Goal: Obtain resource: Obtain resource

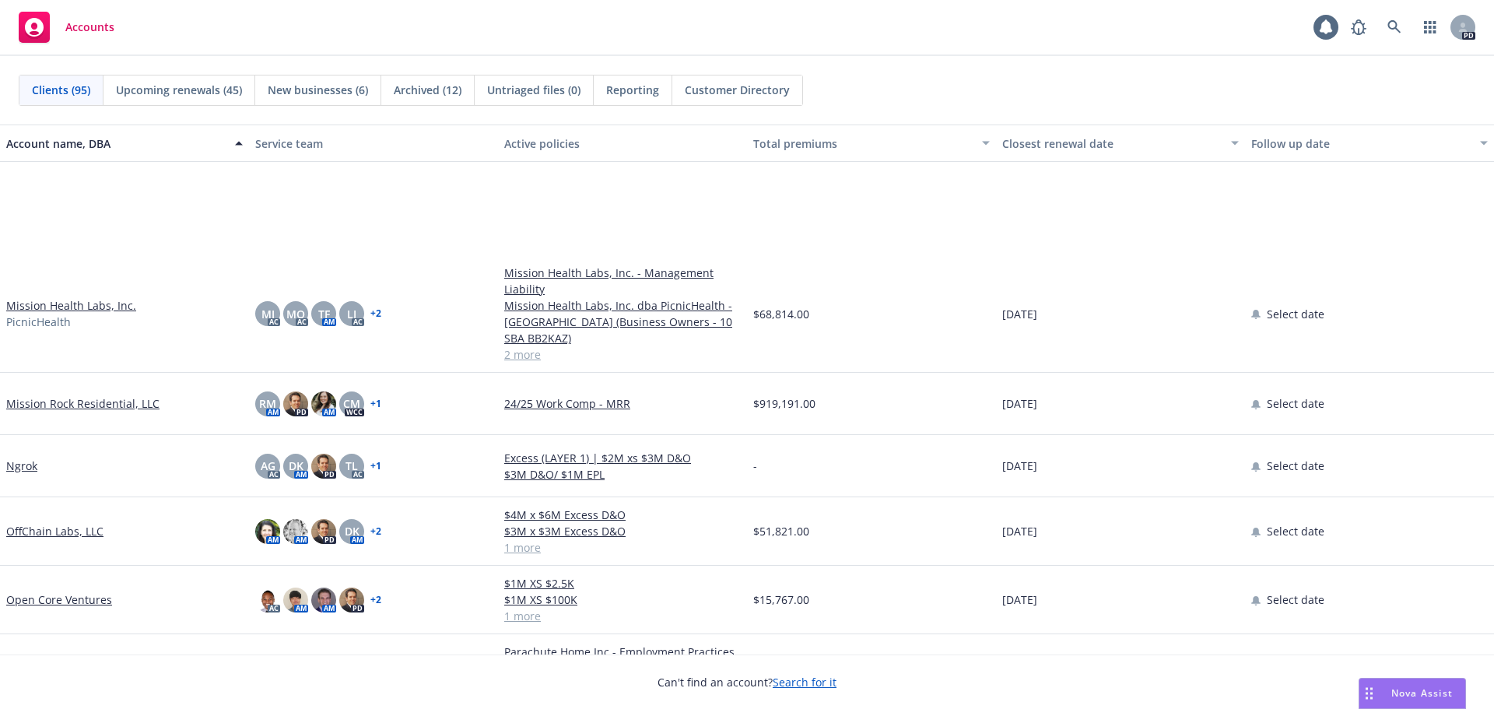
scroll to position [3503, 0]
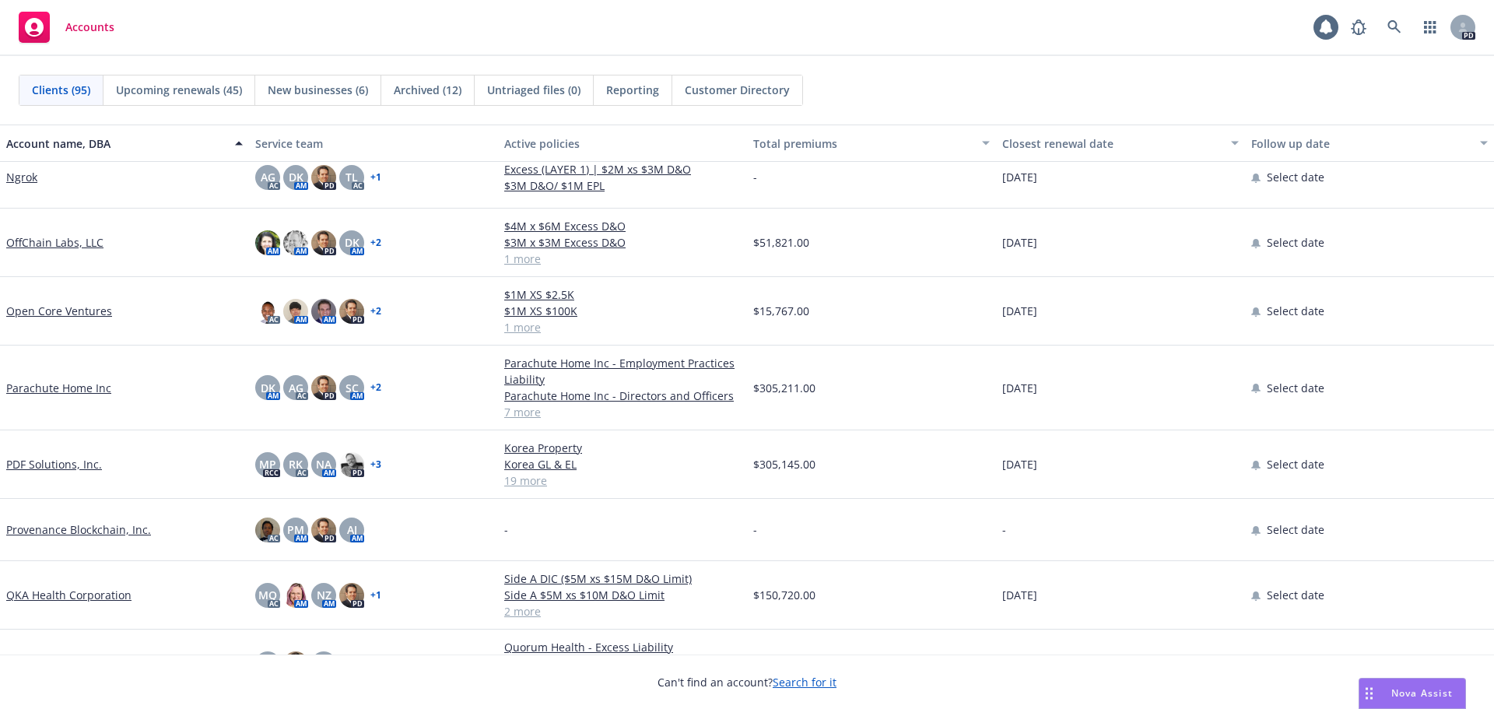
click at [86, 387] on link "Parachute Home Inc" at bounding box center [58, 388] width 105 height 16
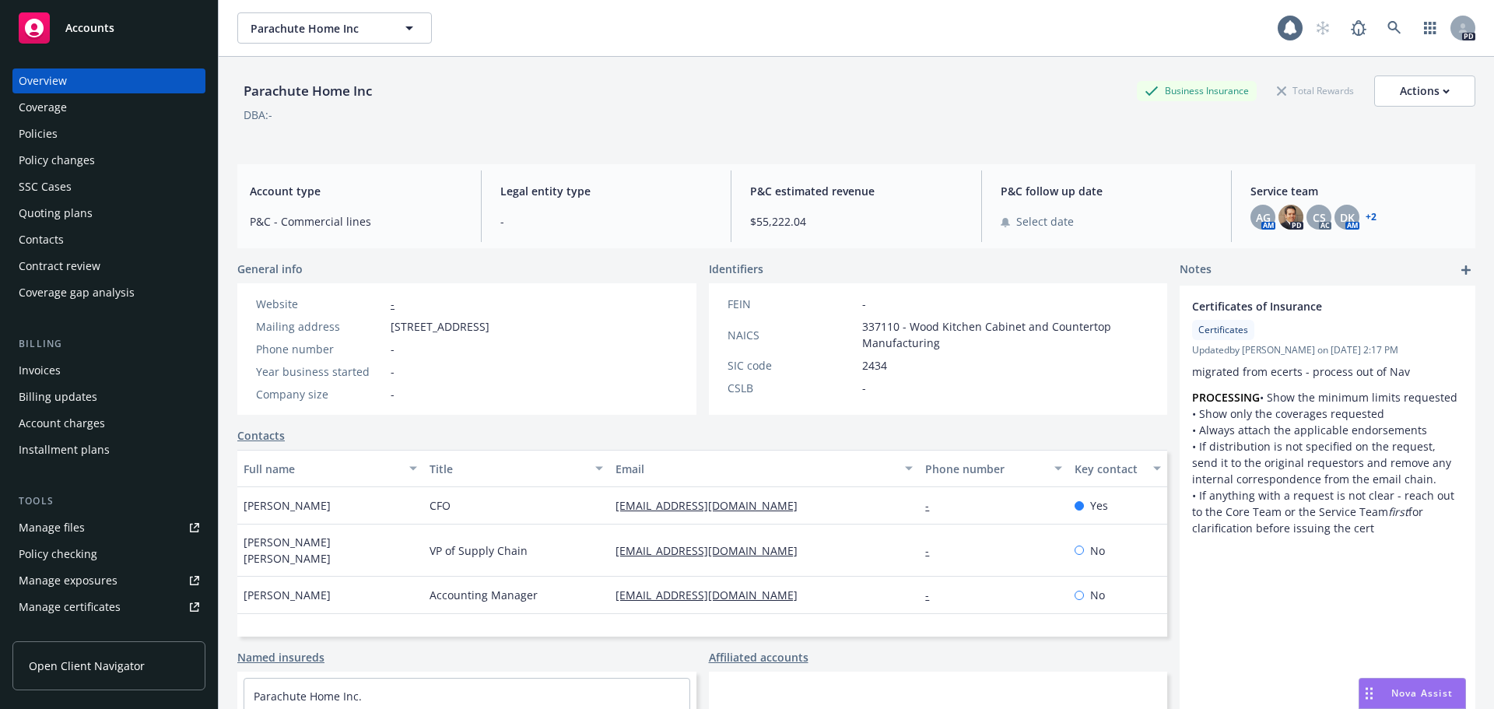
click at [54, 135] on div "Policies" at bounding box center [38, 133] width 39 height 25
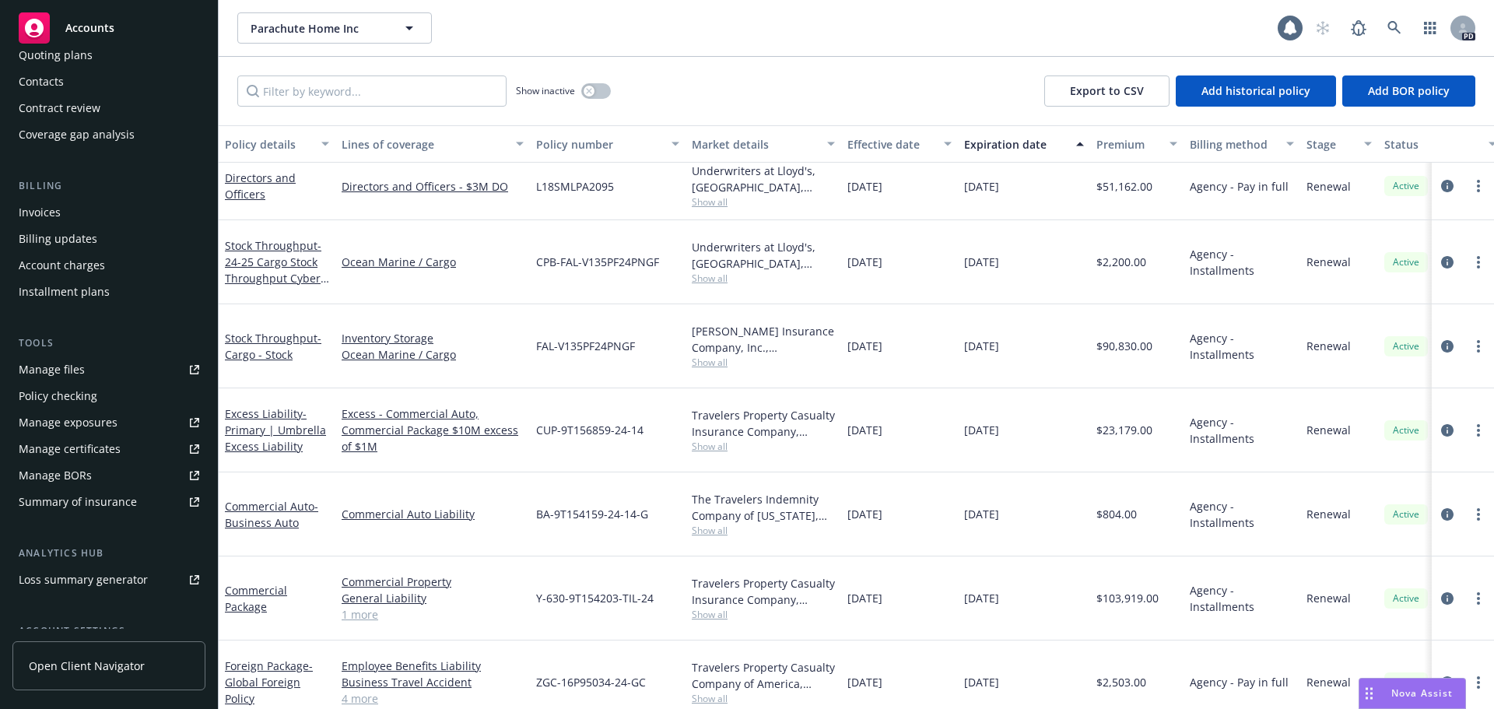
scroll to position [305, 0]
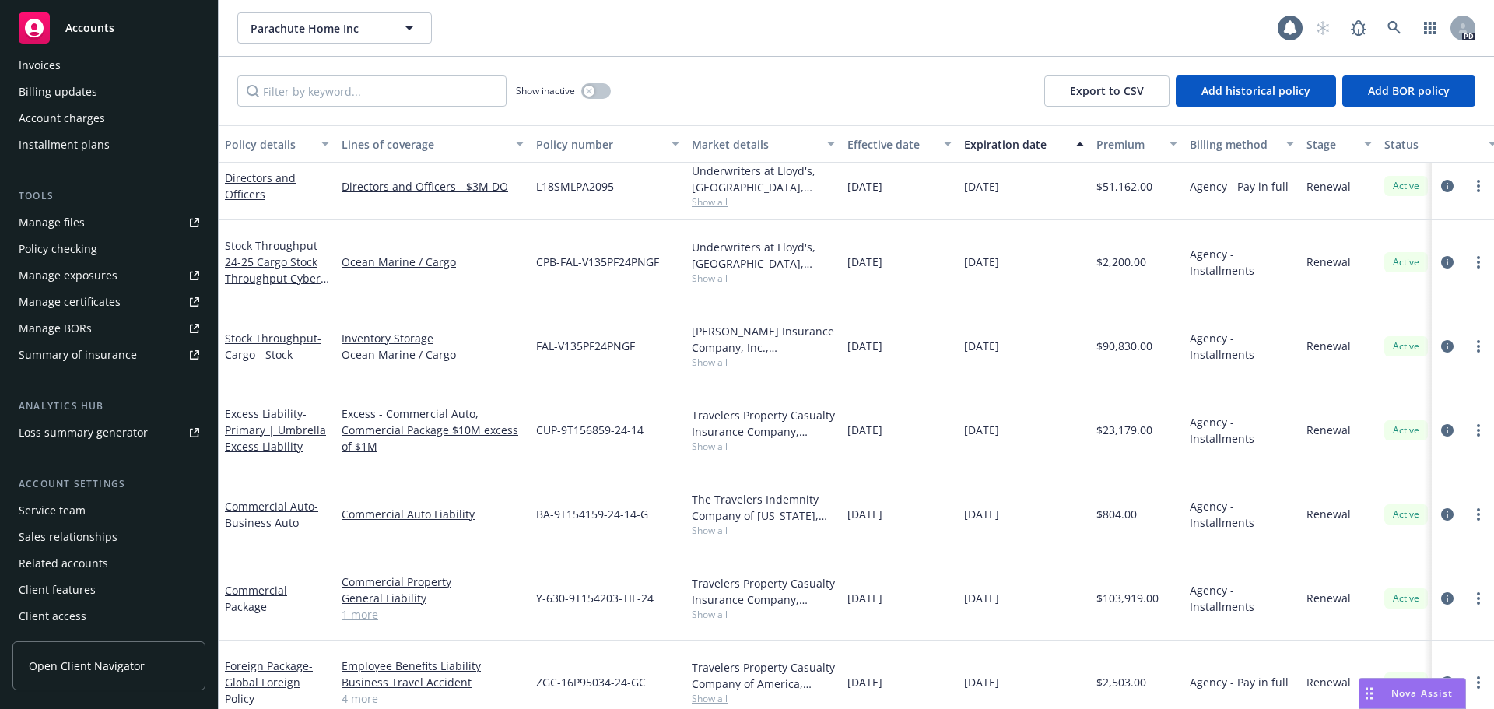
click at [104, 356] on div "Summary of insurance" at bounding box center [78, 354] width 118 height 25
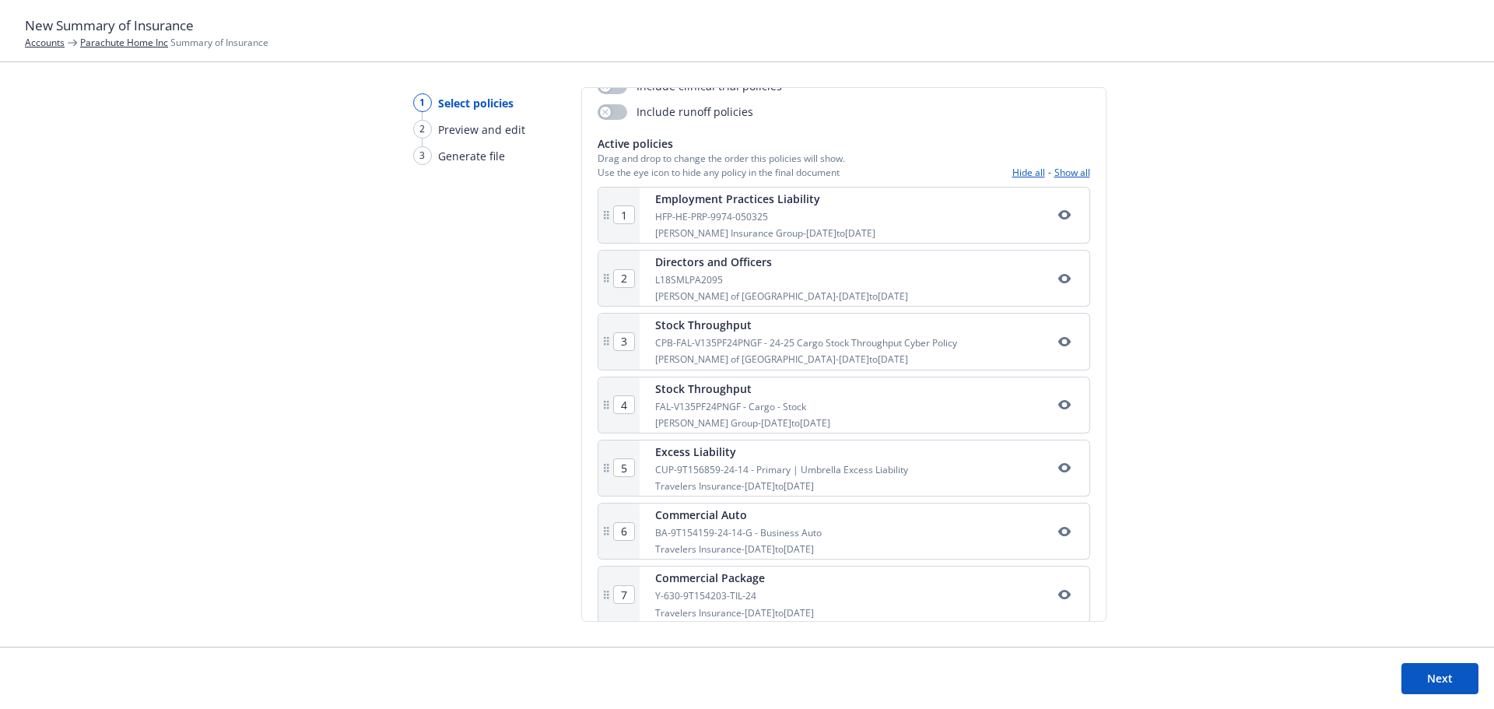
scroll to position [78, 0]
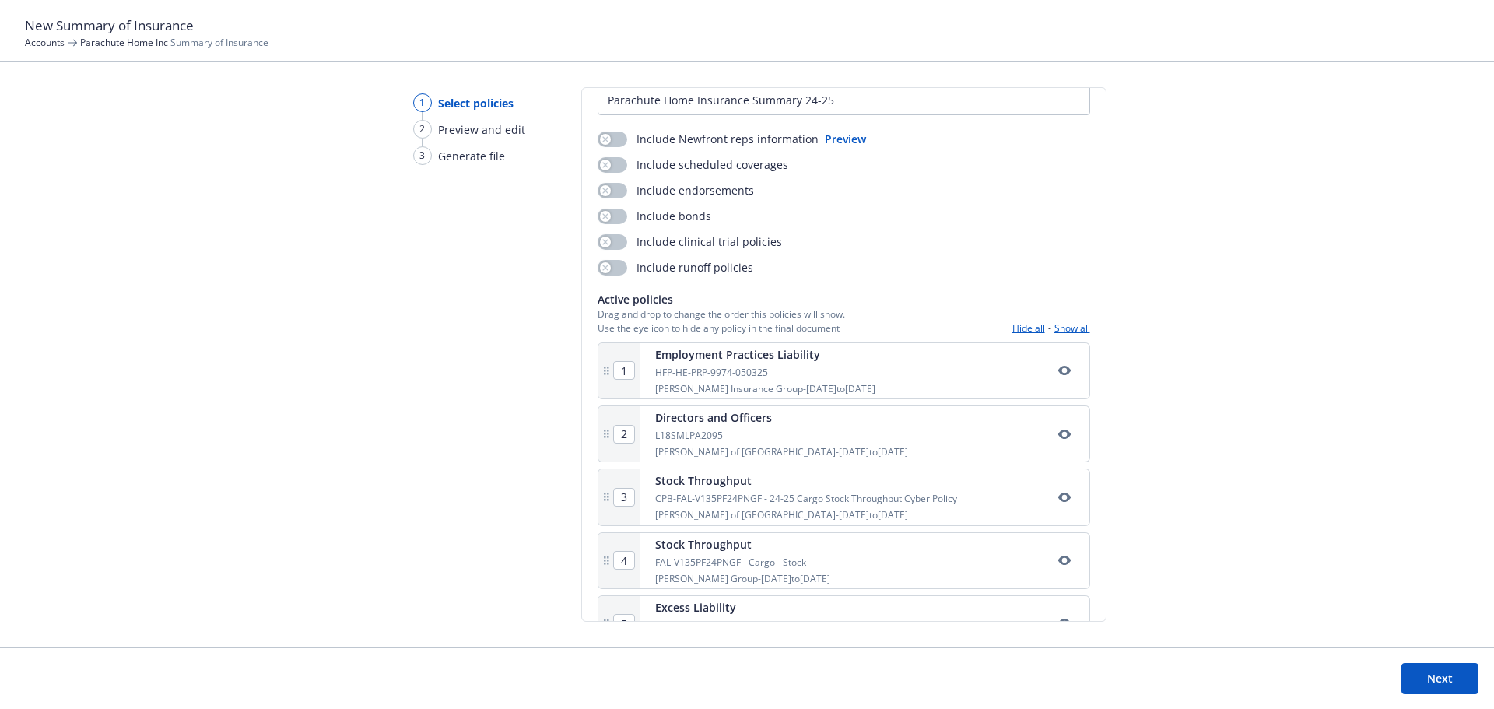
click at [1061, 331] on button "Show all" at bounding box center [1073, 327] width 36 height 13
click at [1055, 378] on button "button" at bounding box center [1064, 370] width 19 height 19
click at [1059, 371] on icon "button" at bounding box center [1065, 370] width 12 height 12
click at [1062, 327] on button "Show all" at bounding box center [1073, 327] width 36 height 13
click at [609, 163] on button "button" at bounding box center [613, 165] width 30 height 16
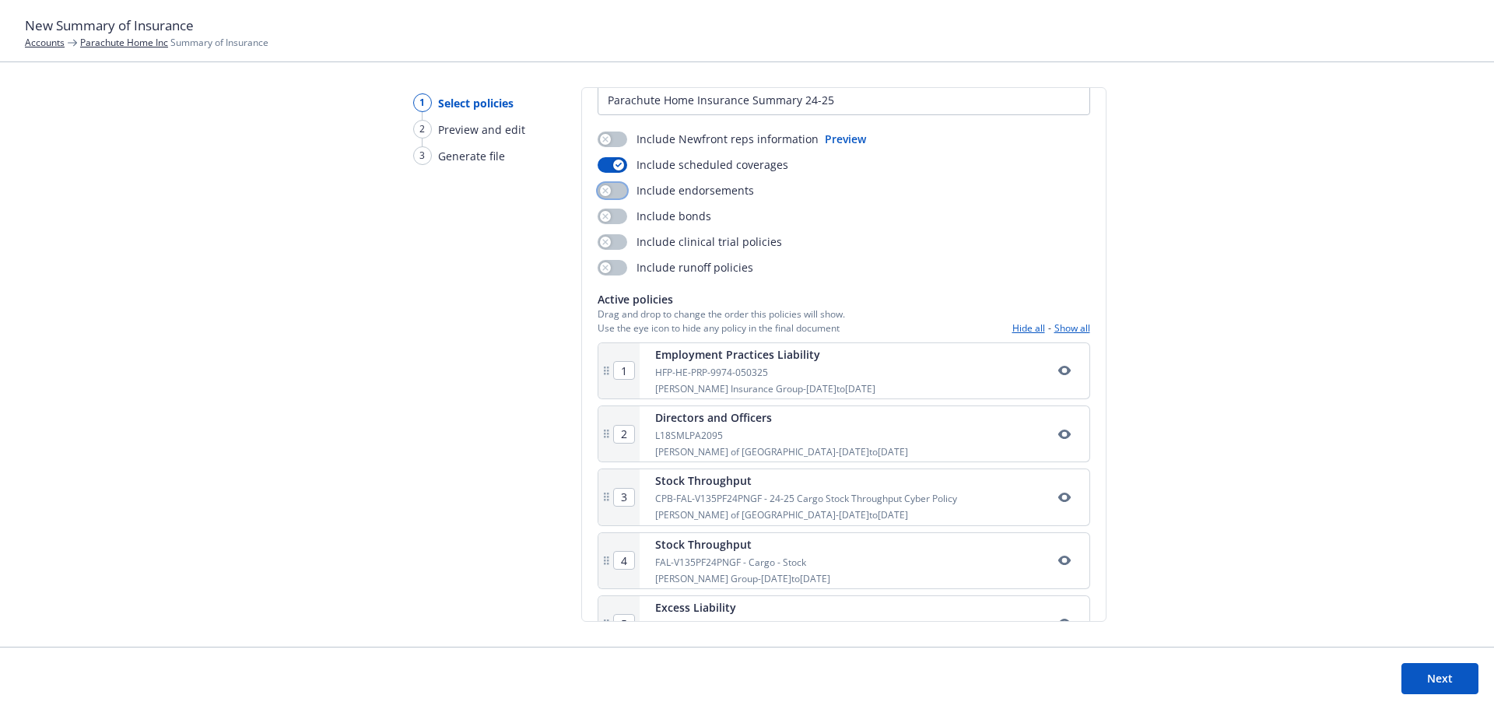
click at [612, 193] on button "button" at bounding box center [613, 191] width 30 height 16
click at [616, 216] on button "button" at bounding box center [613, 217] width 30 height 16
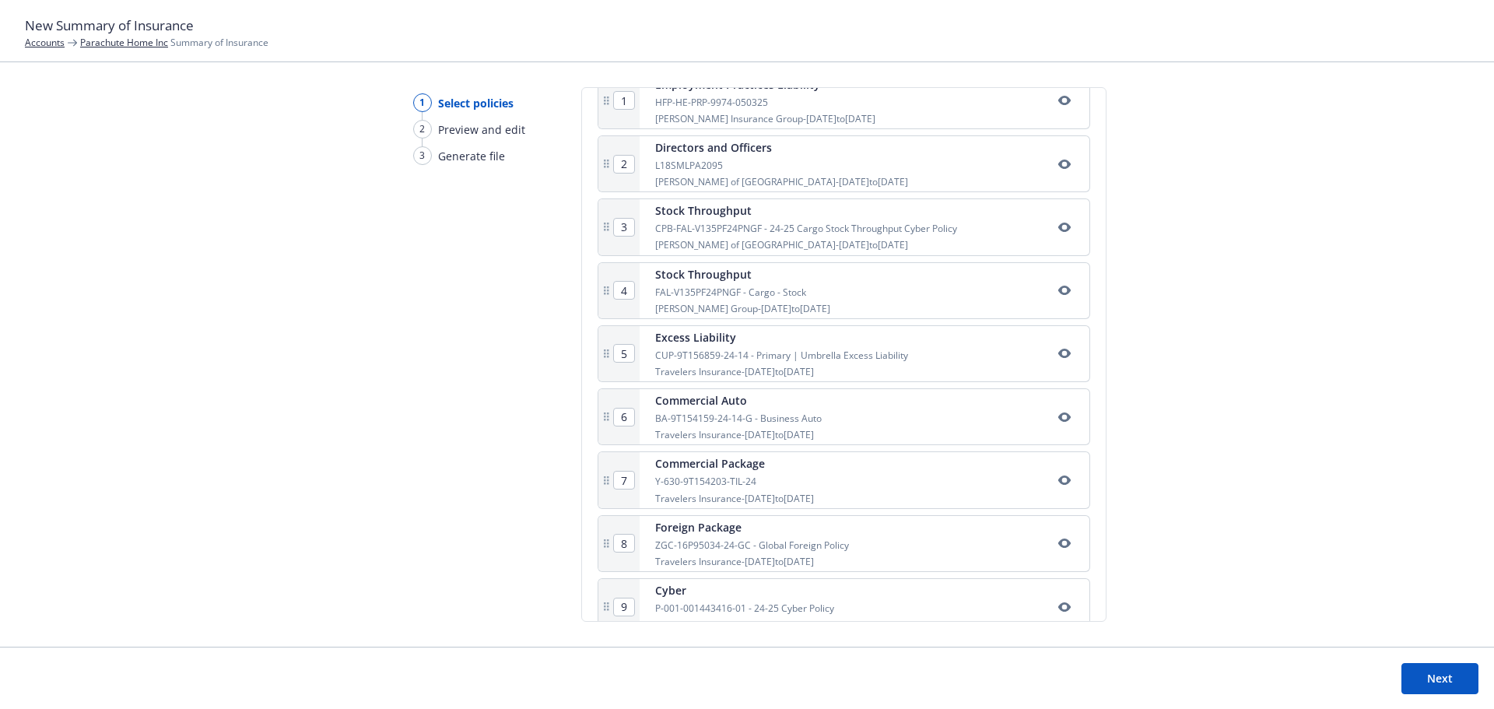
scroll to position [378, 0]
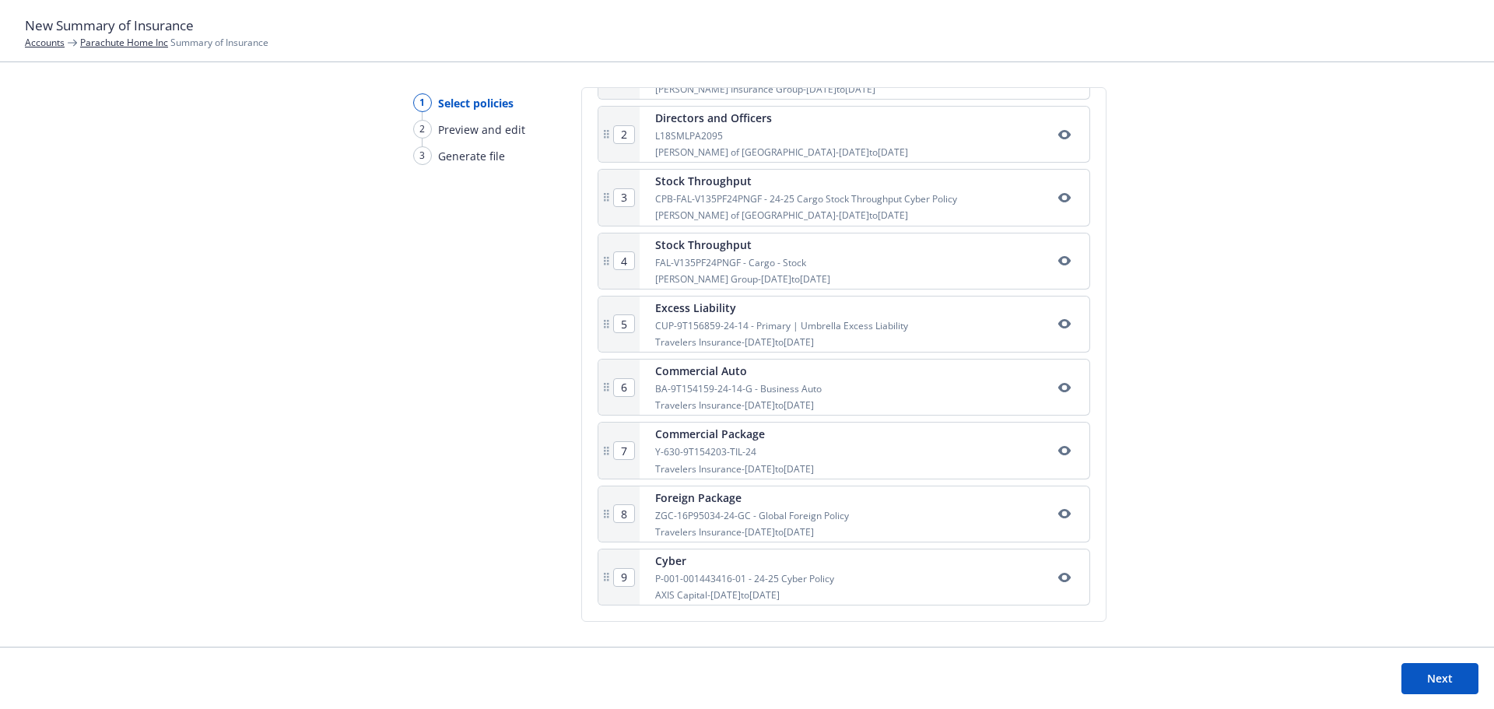
click at [1420, 677] on button "Next" at bounding box center [1440, 678] width 77 height 31
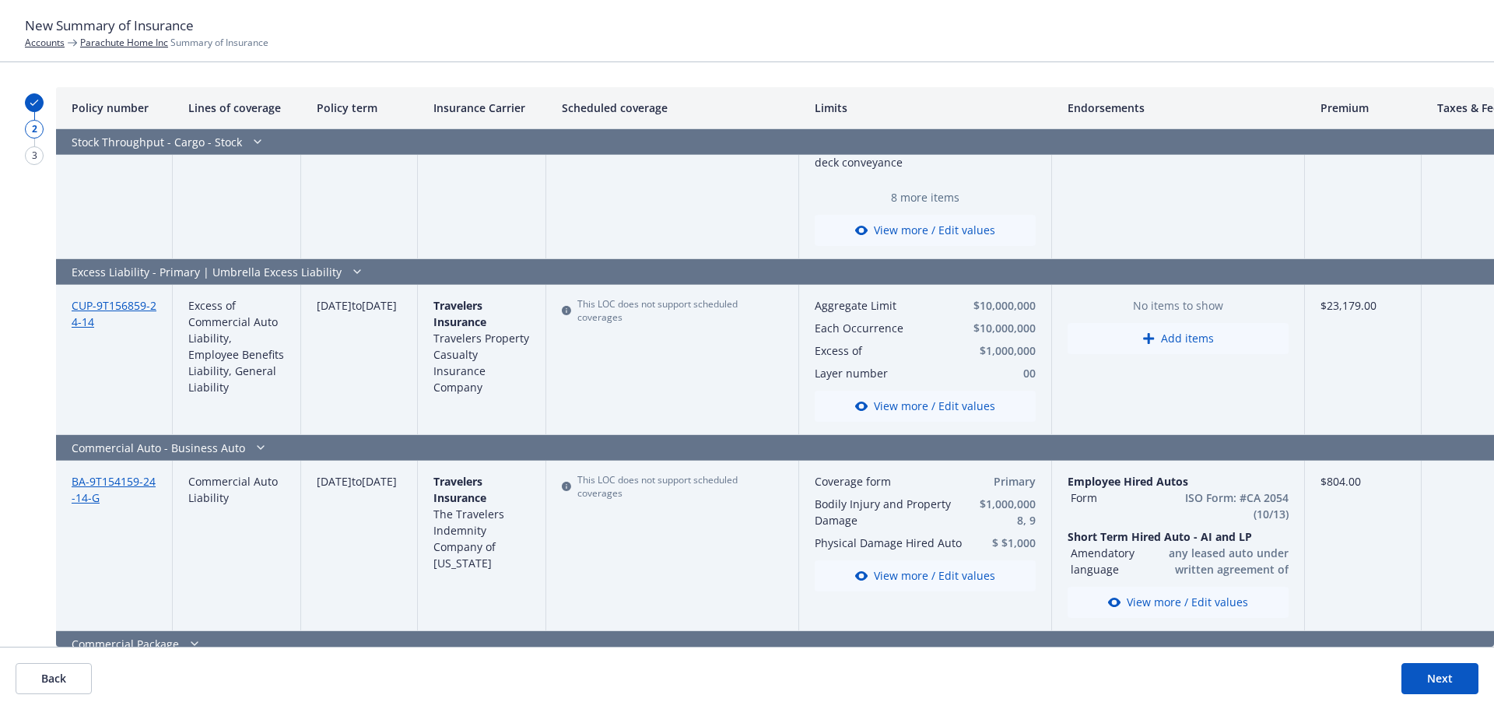
scroll to position [588, 0]
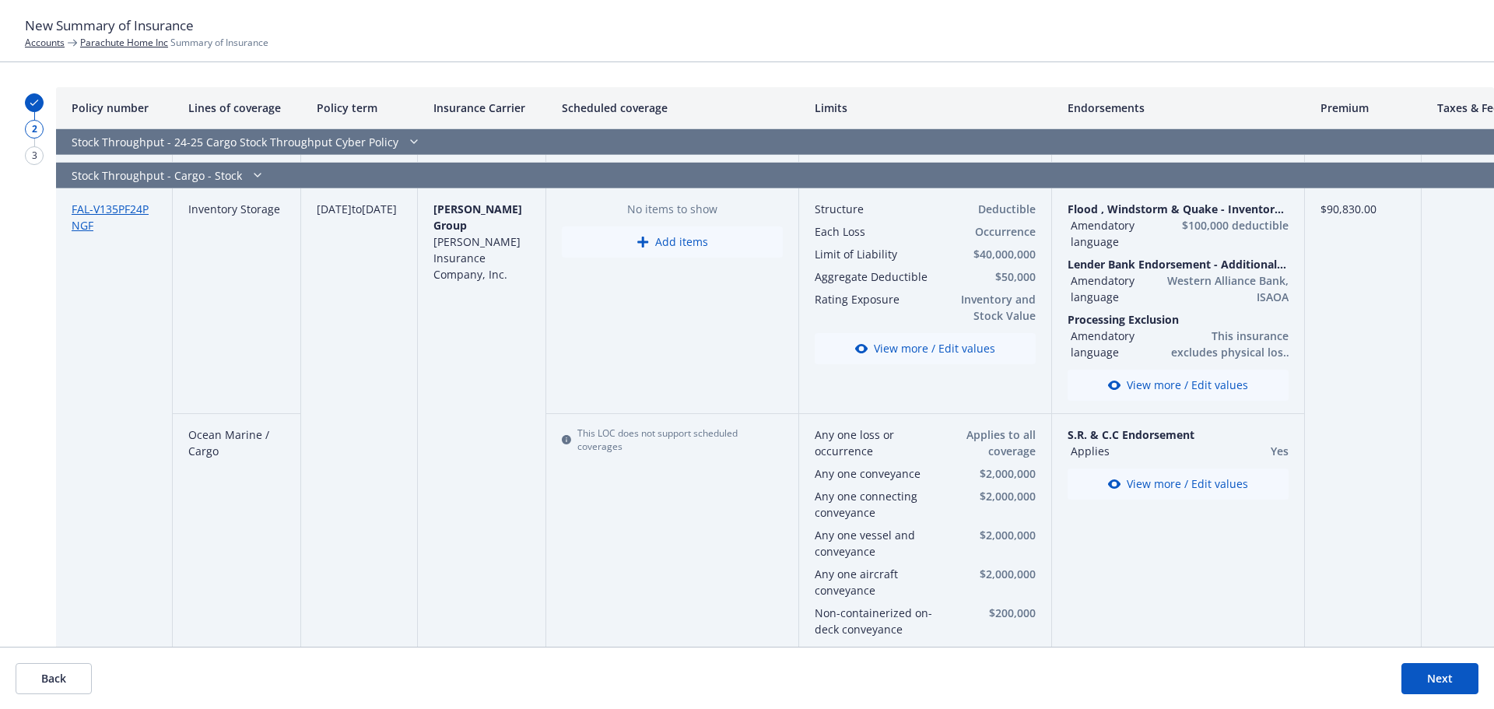
click at [1463, 677] on button "Next" at bounding box center [1440, 678] width 77 height 31
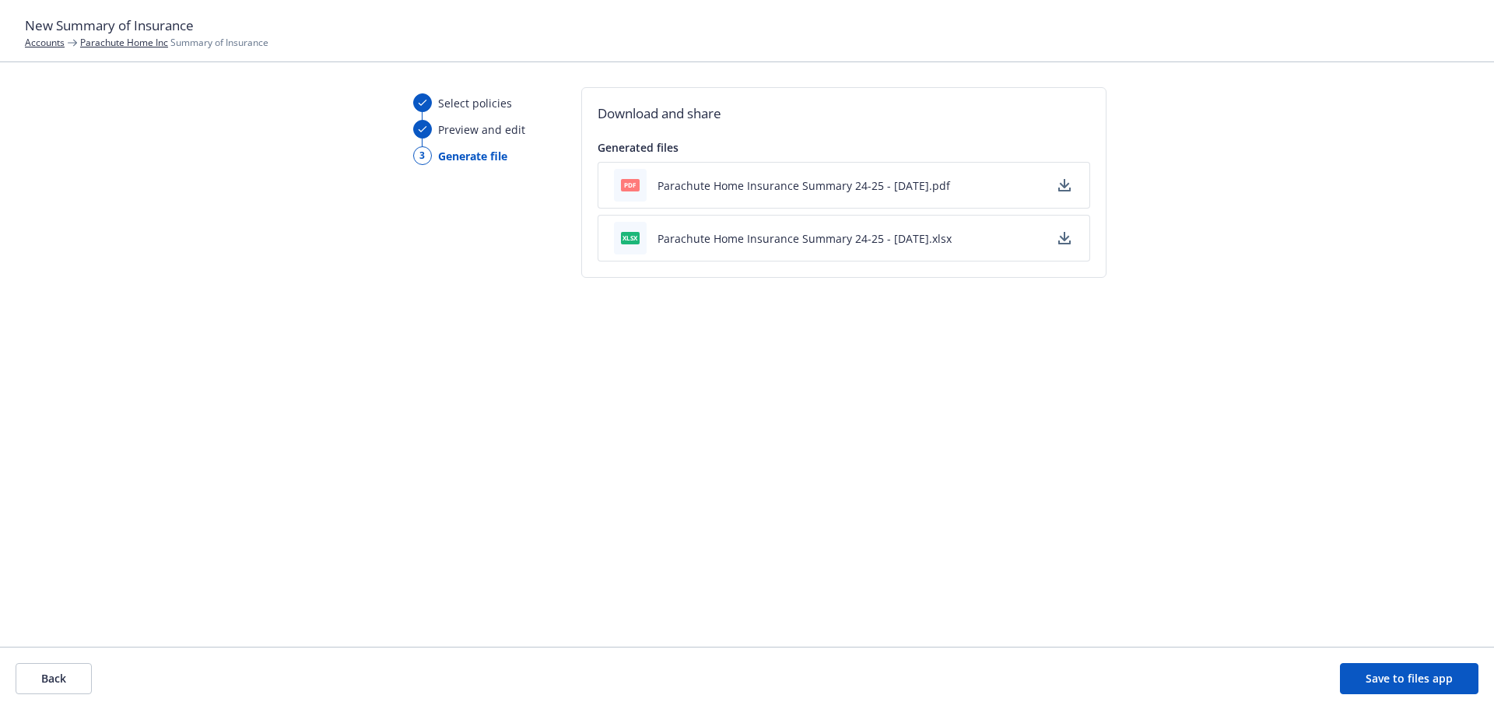
click at [717, 184] on button "Parachute Home Insurance Summary 24-25 - [DATE].pdf" at bounding box center [804, 185] width 293 height 16
click at [915, 185] on button "Parachute Home Insurance Summary 24-25 - [DATE].pdf" at bounding box center [804, 185] width 293 height 16
